Goal: Navigation & Orientation: Understand site structure

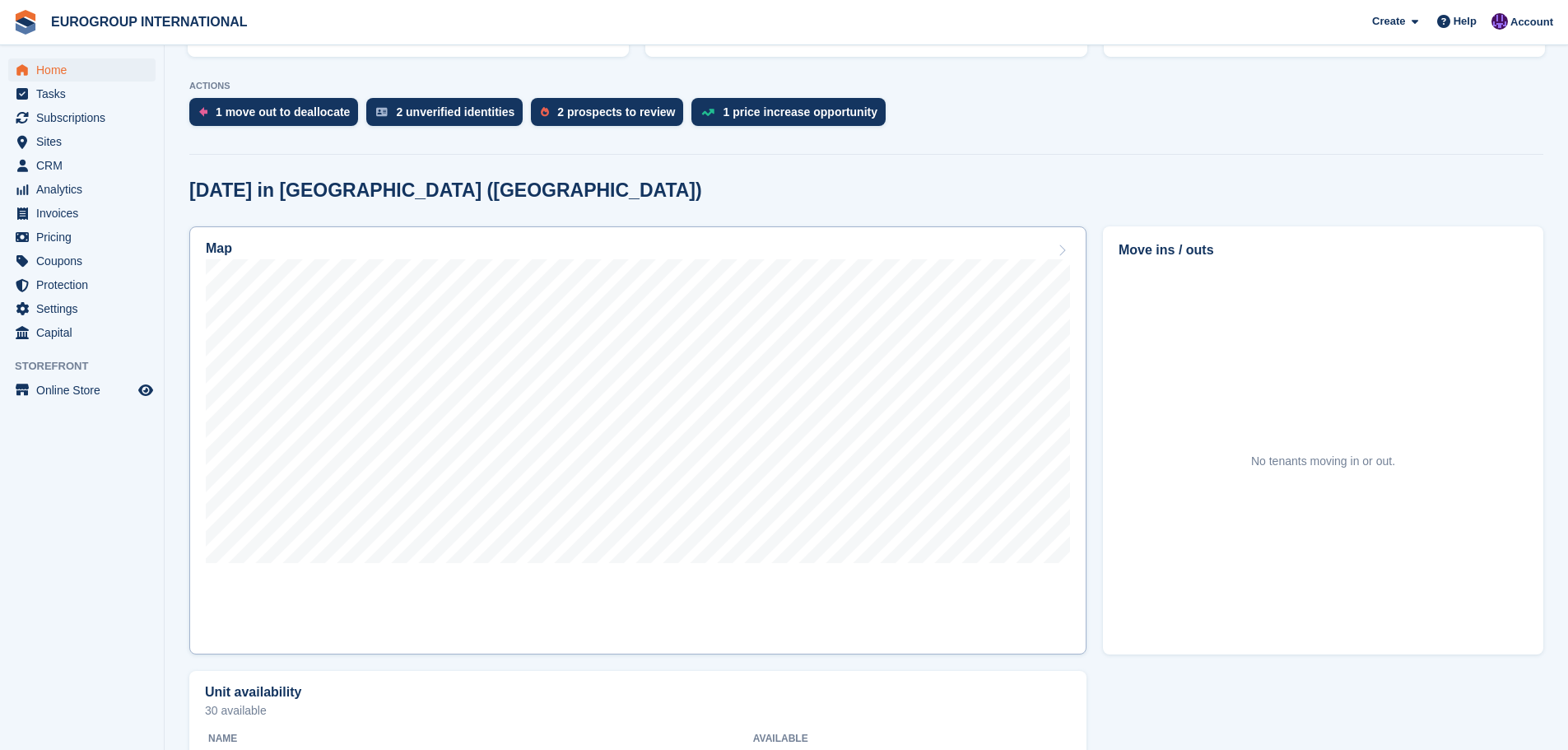
scroll to position [329, 0]
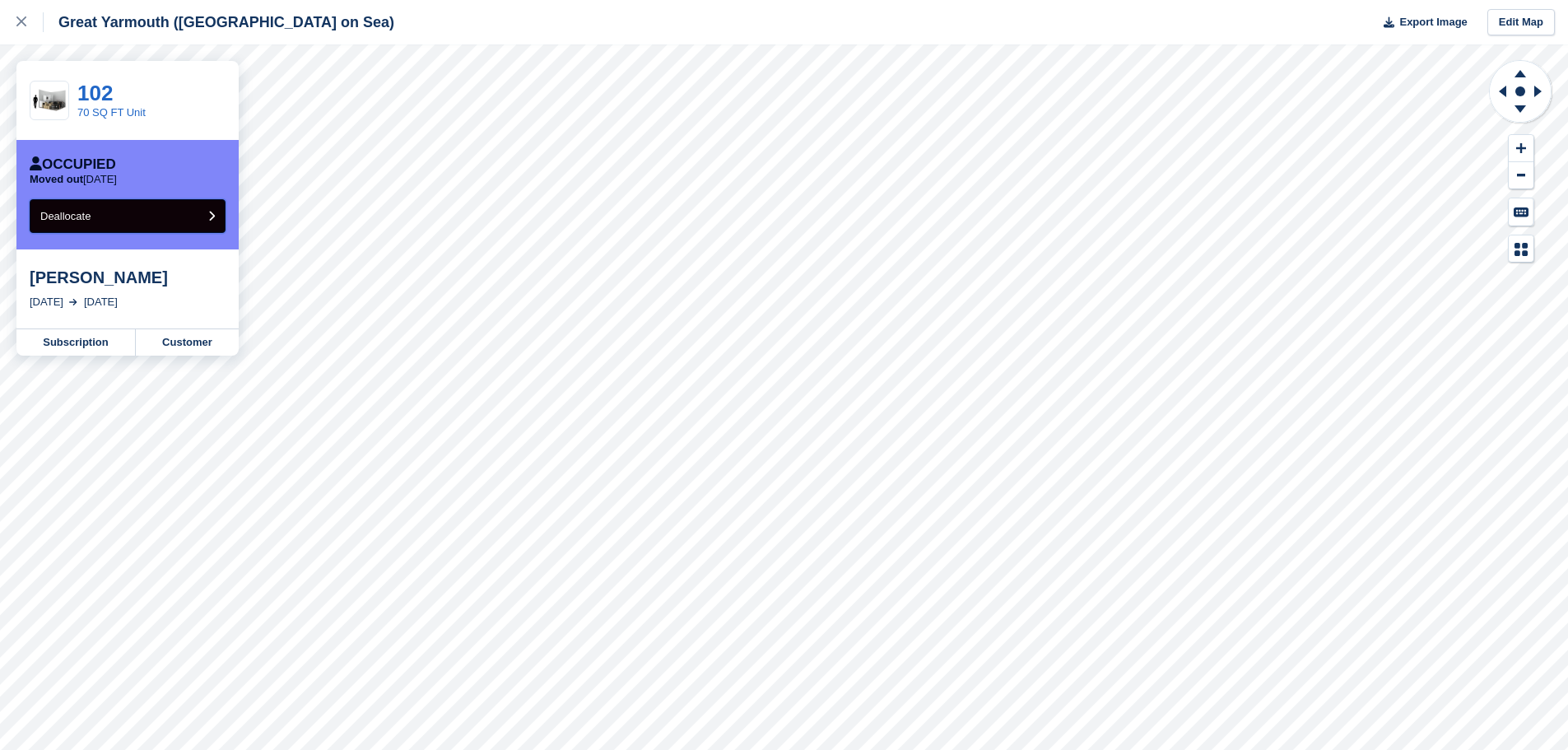
click at [156, 217] on button "Deallocate" at bounding box center [127, 216] width 196 height 33
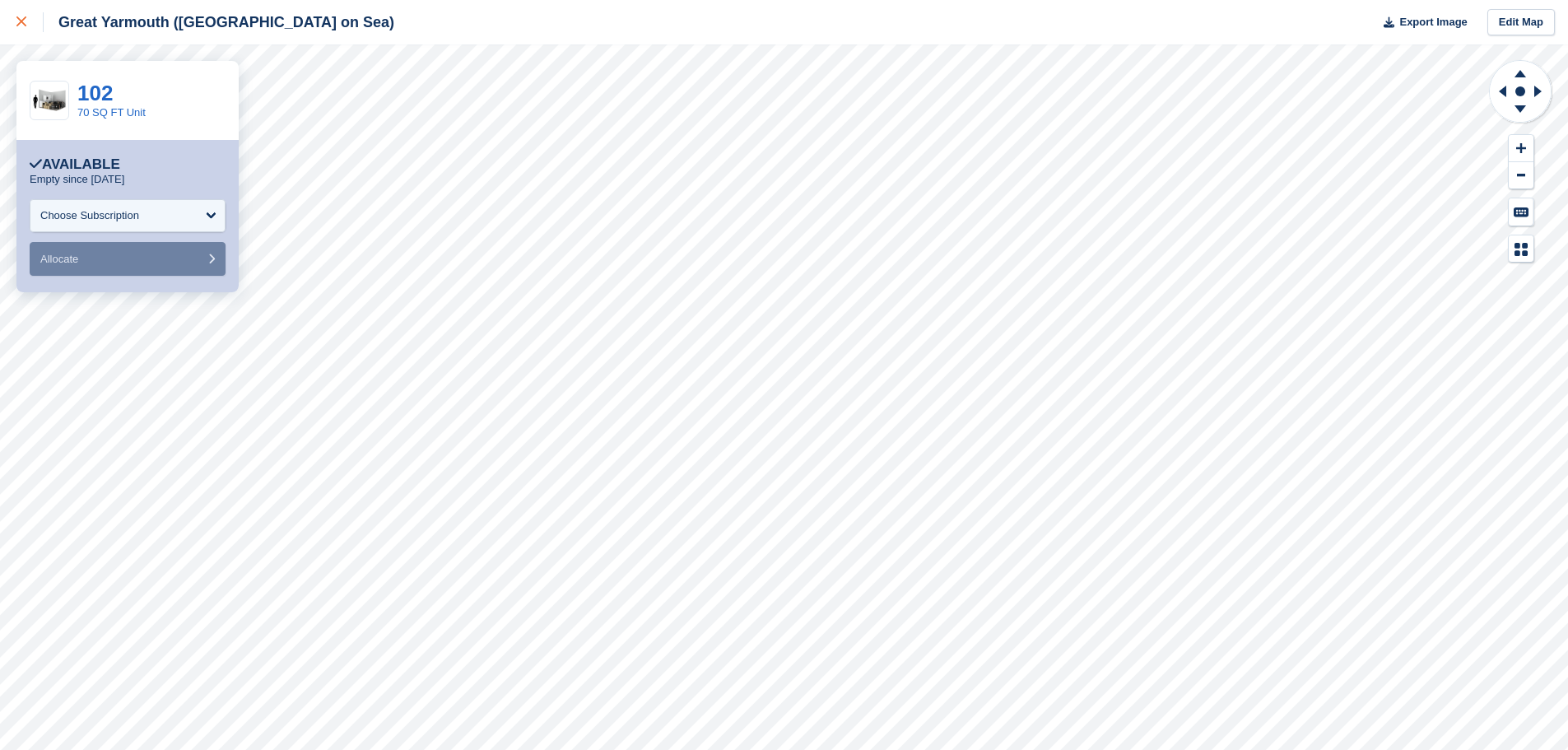
click at [24, 31] on div at bounding box center [30, 23] width 27 height 20
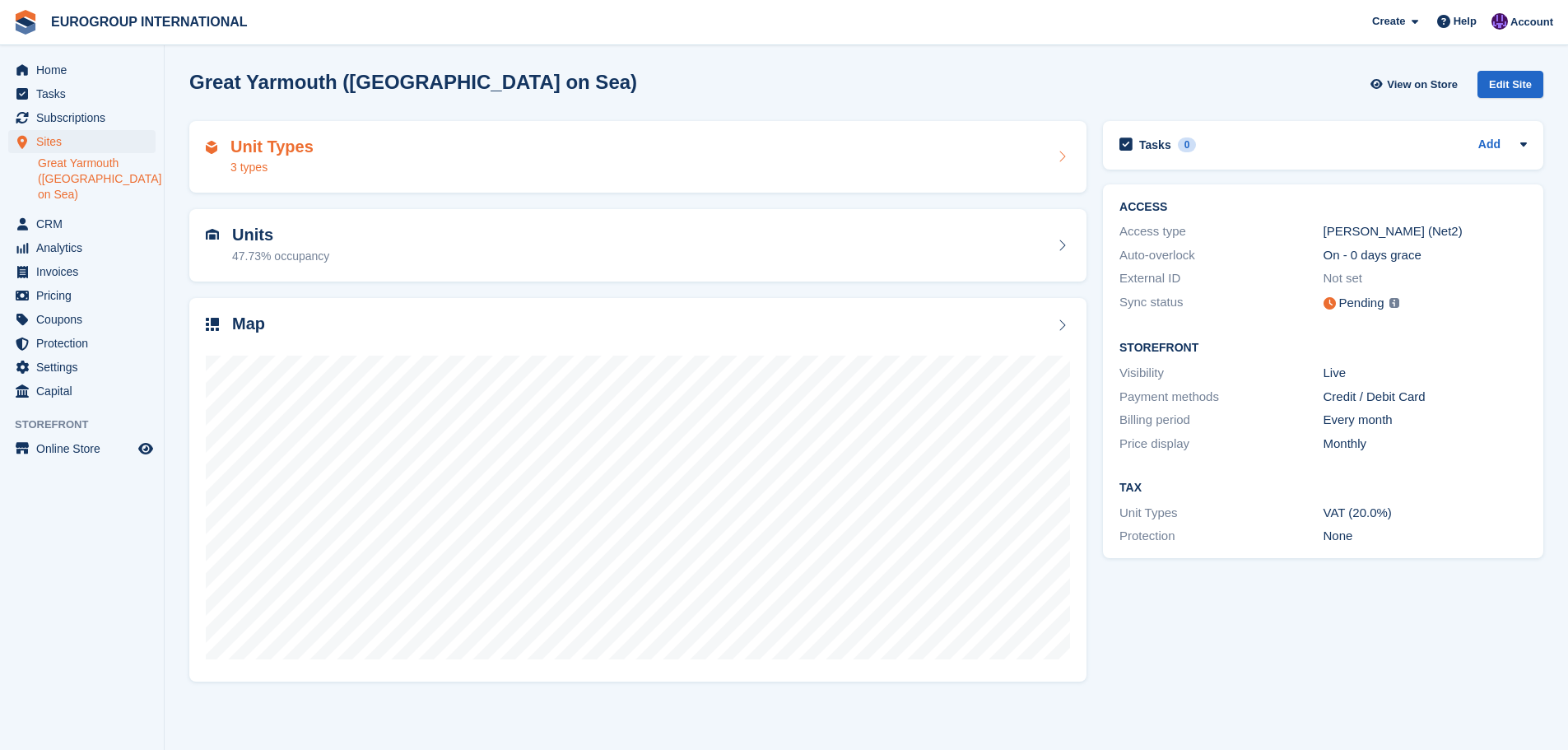
click at [452, 164] on div "Unit Types 3 types" at bounding box center [637, 157] width 864 height 40
click at [817, 178] on div "Unit Types 3 types" at bounding box center [638, 157] width 897 height 72
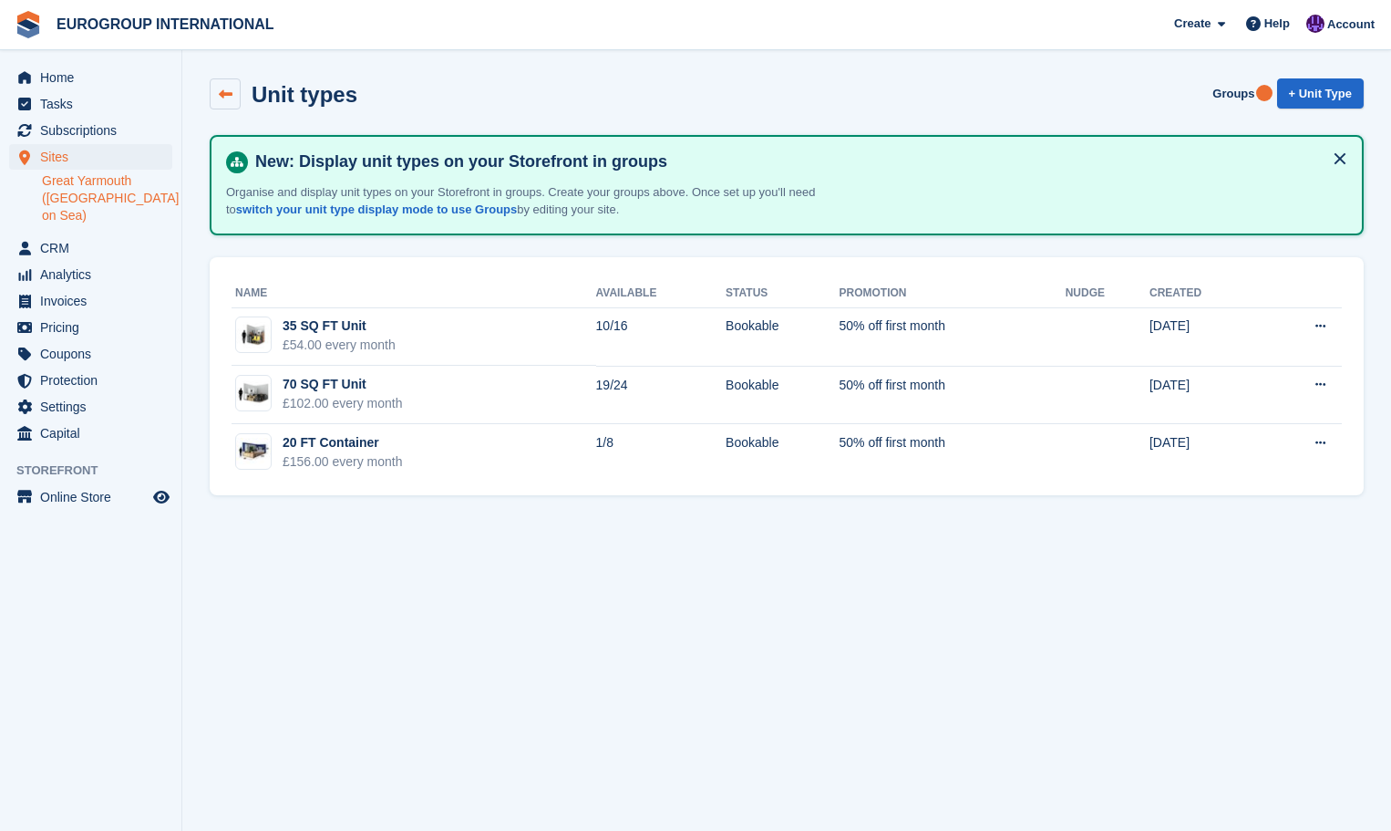
click at [224, 89] on icon at bounding box center [226, 95] width 14 height 14
